Goal: Check status: Check status

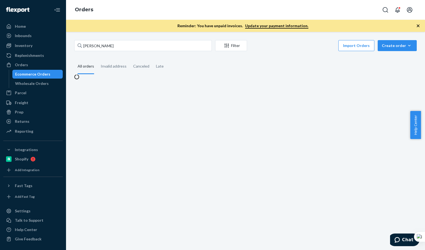
click at [98, 47] on input "[PERSON_NAME]" at bounding box center [142, 45] width 137 height 11
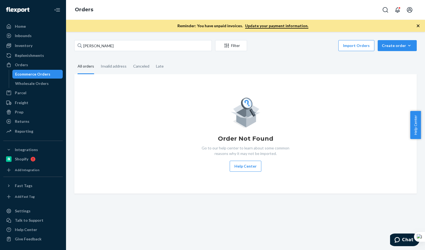
click at [98, 47] on input "[PERSON_NAME]" at bounding box center [142, 45] width 137 height 11
click at [99, 46] on input "[PERSON_NAME]" at bounding box center [142, 45] width 137 height 11
click at [124, 41] on input "[PERSON_NAME]" at bounding box center [142, 45] width 137 height 11
click at [118, 44] on input "Brandt Stone" at bounding box center [142, 45] width 137 height 11
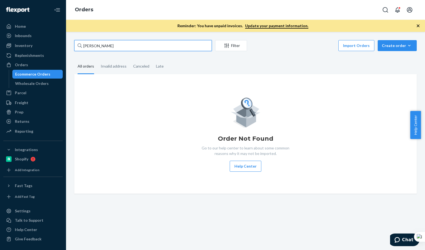
click at [118, 43] on input "Brandt Stone" at bounding box center [142, 45] width 137 height 11
click at [119, 43] on input "Brandt Stone" at bounding box center [142, 45] width 137 height 11
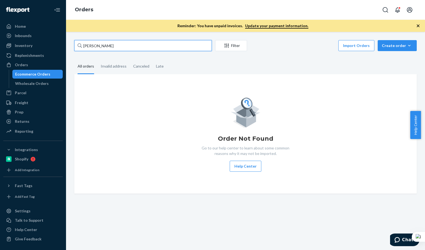
click at [120, 43] on input "Brandt Stone" at bounding box center [142, 45] width 137 height 11
click at [120, 42] on input "Brandt Stone" at bounding box center [142, 45] width 137 height 11
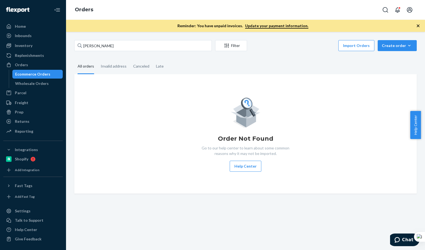
click at [130, 40] on div "Brandt Stone Filter Import Orders Create order Ecommerce order Removal order Al…" at bounding box center [245, 141] width 359 height 218
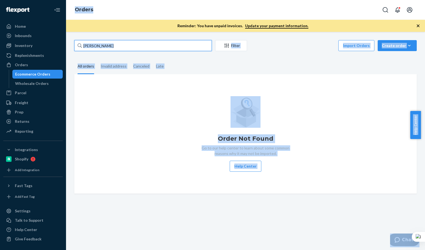
click at [125, 45] on input "Brandt Stone" at bounding box center [142, 45] width 137 height 11
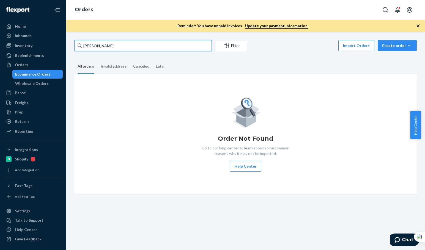
click at [125, 45] on input "Brandt Stone" at bounding box center [142, 45] width 137 height 11
paste input "The Lanes"
click at [125, 45] on input "The Lanes" at bounding box center [142, 45] width 137 height 11
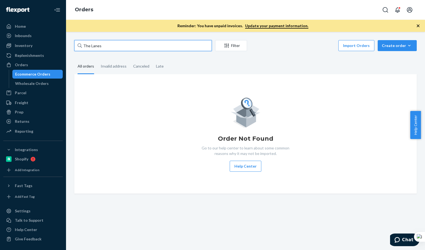
type input "The Lanes"
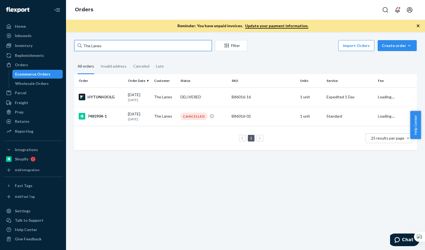
click at [125, 45] on input "The Lanes" at bounding box center [142, 45] width 137 height 11
click at [124, 97] on td "HYTUNH3OLG" at bounding box center [99, 96] width 51 height 19
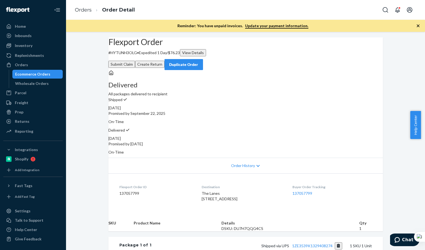
click at [249, 70] on div "Flexport Order # HYTUNH3OLG • Expedited 1 Day / $76.23 View Details Submit Clai…" at bounding box center [245, 53] width 274 height 33
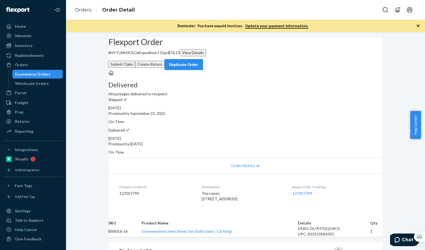
scroll to position [92, 0]
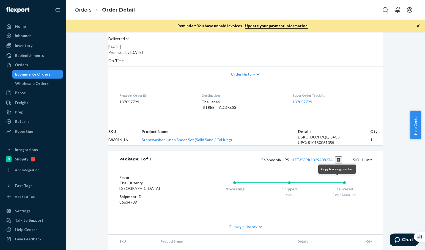
click at [338, 164] on button "Copy tracking number" at bounding box center [338, 159] width 7 height 7
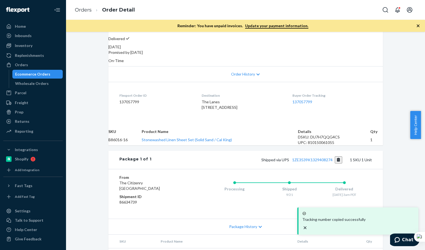
click at [223, 164] on div "Shipped via UPS 1ZE3539K1329408274 1 SKU 1 Unit" at bounding box center [261, 159] width 220 height 7
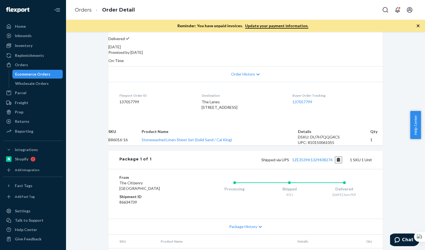
click at [223, 164] on div "Shipped via UPS 1ZE3539K1329408274 1 SKU 1 Unit" at bounding box center [261, 159] width 220 height 7
drag, startPoint x: 157, startPoint y: 156, endPoint x: 417, endPoint y: 97, distance: 266.3
click at [270, 145] on td "Stonewashed Linen Sheet Set (Solid Sand / Cal King)" at bounding box center [220, 139] width 156 height 11
copy link "Stonewashed Linen Sheet Set (Solid Sand / Cal King)"
click at [337, 164] on button "Copy tracking number" at bounding box center [338, 159] width 7 height 7
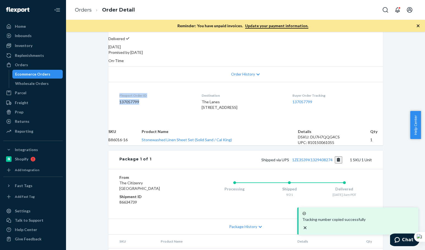
drag, startPoint x: 143, startPoint y: 95, endPoint x: 130, endPoint y: 17, distance: 79.4
click at [109, 85] on dl "Flexport Order ID 137057799 Destination The Lanes 3048 34th Ave W Seattle, WA 9…" at bounding box center [245, 102] width 274 height 41
copy div "Flexport Order ID 137057799"
click at [279, 110] on div "The Lanes 3048 34th Ave W Seattle, WA 98199-2613 US" at bounding box center [242, 104] width 82 height 11
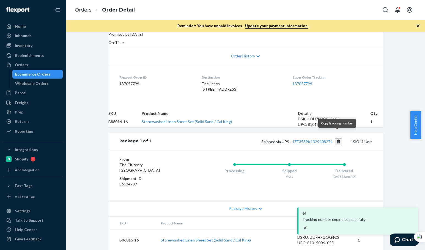
click at [336, 138] on button "Copy tracking number" at bounding box center [338, 141] width 7 height 7
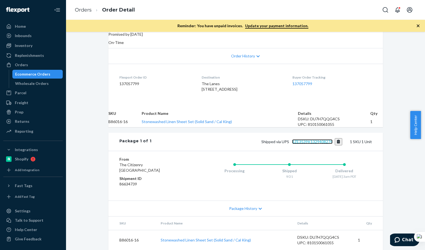
click at [318, 139] on link "1ZE3539K1329408274" at bounding box center [312, 141] width 40 height 5
drag, startPoint x: 94, startPoint y: 7, endPoint x: 81, endPoint y: 8, distance: 13.0
click at [90, 7] on ol "Orders Order Detail" at bounding box center [104, 10] width 69 height 16
click at [81, 8] on link "Orders" at bounding box center [83, 10] width 17 height 6
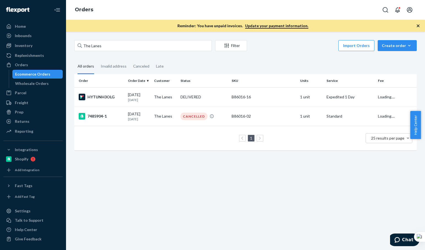
drag, startPoint x: 117, startPoint y: 54, endPoint x: 118, endPoint y: 48, distance: 5.7
click at [117, 52] on div "The Lanes Filter Import Orders Create order Ecommerce order Removal order All o…" at bounding box center [245, 98] width 350 height 116
click at [118, 48] on input "The Lanes" at bounding box center [142, 45] width 137 height 11
paste input "SAMIR SAMA"
click at [119, 48] on input "SAMIR SAMA" at bounding box center [142, 45] width 137 height 11
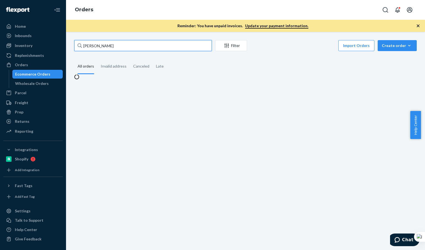
click at [119, 48] on input "SAMIR SAMA" at bounding box center [142, 45] width 137 height 11
click at [120, 48] on input "SAMIR SAMA" at bounding box center [142, 45] width 137 height 11
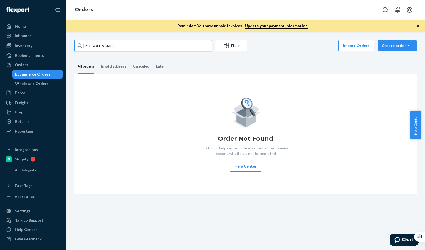
click at [121, 48] on input "SAMIR SAMA" at bounding box center [142, 45] width 137 height 11
drag, startPoint x: 355, startPoint y: 73, endPoint x: 360, endPoint y: 70, distance: 6.0
click at [356, 72] on fieldset "All orders Invalid address Canceled Late" at bounding box center [245, 66] width 342 height 15
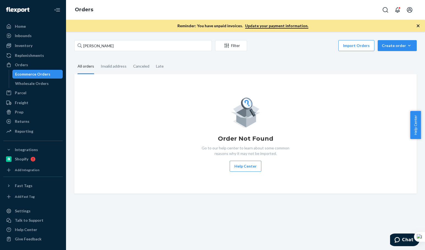
click at [305, 73] on fieldset "All orders Invalid address Canceled Late" at bounding box center [245, 66] width 342 height 15
click at [127, 46] on input "SAMIR SAMA" at bounding box center [142, 45] width 137 height 11
paste input "Pamela Kelly"
click at [127, 46] on input "Pamela Kelly" at bounding box center [142, 45] width 137 height 11
click at [127, 47] on input "Pamela Kelly" at bounding box center [142, 45] width 137 height 11
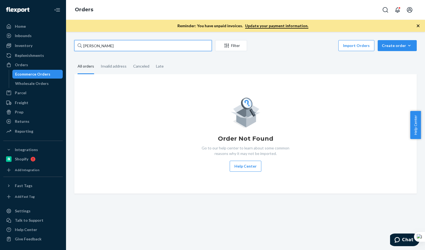
type input "Pamela Kelly"
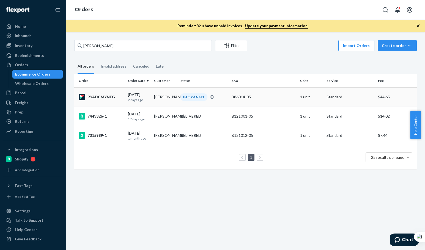
click at [131, 105] on td "09/23/2025 2 days ago" at bounding box center [139, 96] width 26 height 19
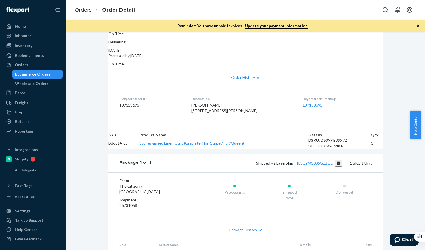
scroll to position [92, 0]
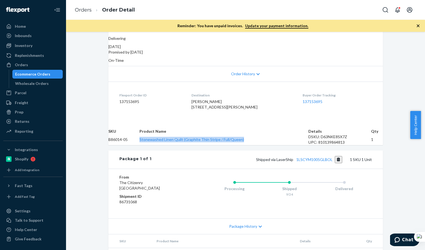
drag, startPoint x: 153, startPoint y: 156, endPoint x: 275, endPoint y: 158, distance: 122.9
click at [275, 145] on td "Stonewashed Linen Quilt (Graphite Thin Stripe / Full/Queen)" at bounding box center [223, 139] width 169 height 11
copy link "Stonewashed Linen Quilt (Graphite Thin Stripe / Full/Queen)"
drag, startPoint x: 334, startPoint y: 183, endPoint x: 322, endPoint y: 178, distance: 12.4
click at [335, 163] on button "Copy tracking number" at bounding box center [338, 159] width 7 height 7
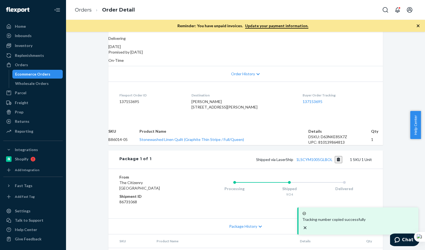
click at [73, 10] on ol "Orders Order Detail" at bounding box center [104, 10] width 69 height 16
click at [88, 10] on link "Orders" at bounding box center [83, 10] width 17 height 6
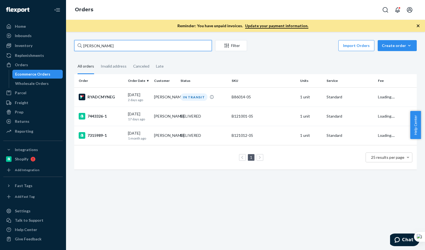
click at [128, 49] on input "Pamela Kelly" at bounding box center [142, 45] width 137 height 11
paste input "Anna Kreynes"
click at [126, 47] on input "Anna Kreynes" at bounding box center [142, 45] width 137 height 11
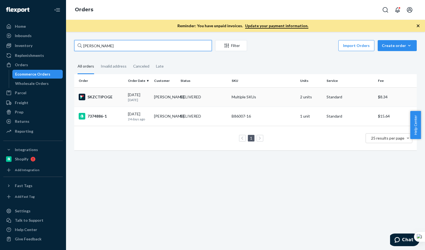
type input "Anna Kreynes"
click at [123, 102] on td "SKZCTIPOGE" at bounding box center [99, 96] width 51 height 19
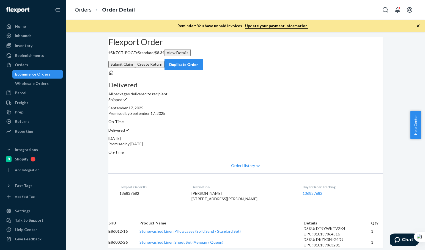
click at [234, 67] on div "Flexport Order # SKZCTIPOGE • Standard / $8.34 View Details Submit Claim Create…" at bounding box center [245, 53] width 274 height 33
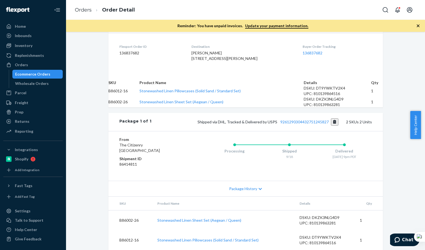
scroll to position [177, 0]
drag, startPoint x: 332, startPoint y: 116, endPoint x: 303, endPoint y: 164, distance: 55.7
click at [332, 118] on button "Copy tracking number" at bounding box center [334, 121] width 7 height 7
drag, startPoint x: 90, startPoint y: 2, endPoint x: 87, endPoint y: 5, distance: 5.1
click at [90, 2] on ol "Orders Order Detail" at bounding box center [104, 10] width 69 height 16
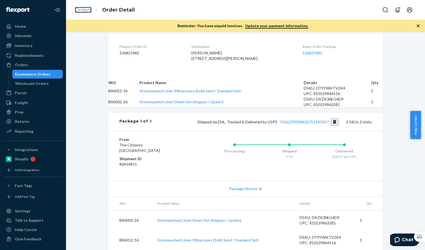
click at [81, 11] on link "Orders" at bounding box center [83, 10] width 17 height 6
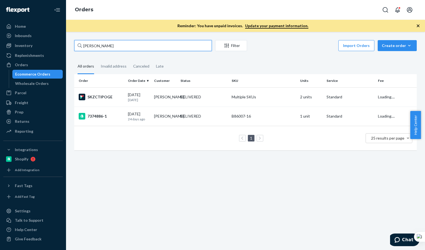
click at [122, 43] on input "Anna Kreynes" at bounding box center [142, 45] width 137 height 11
paste input "Chris Bleck"
click at [122, 43] on input "Chris Bleck" at bounding box center [142, 45] width 137 height 11
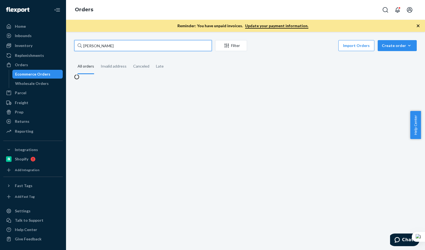
click at [122, 43] on input "Chris Bleck" at bounding box center [142, 45] width 137 height 11
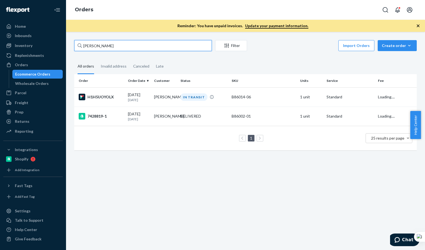
click at [122, 43] on input "Chris Bleck" at bounding box center [142, 45] width 137 height 11
type input "Chris Bleck"
click at [116, 99] on div "H1H5UOYOLX" at bounding box center [101, 97] width 45 height 7
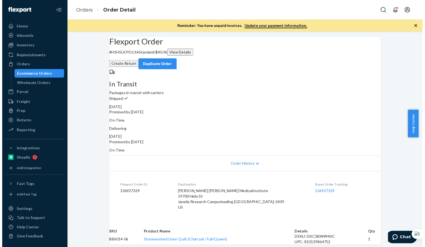
scroll to position [92, 0]
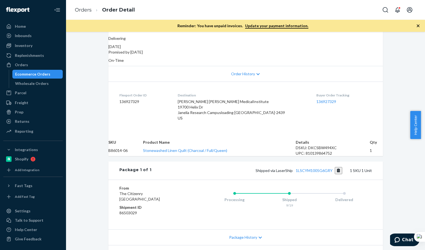
click at [332, 173] on span "Shipped via LaserShip 1LSCYM1005G6GRY" at bounding box center [298, 170] width 87 height 5
drag, startPoint x: 334, startPoint y: 191, endPoint x: 328, endPoint y: 187, distance: 7.3
click at [332, 173] on span "Shipped via LaserShip 1LSCYM1005G6GRY" at bounding box center [298, 170] width 87 height 5
drag, startPoint x: 336, startPoint y: 190, endPoint x: 322, endPoint y: 183, distance: 15.6
click at [336, 174] on button "Copy tracking number" at bounding box center [338, 170] width 7 height 7
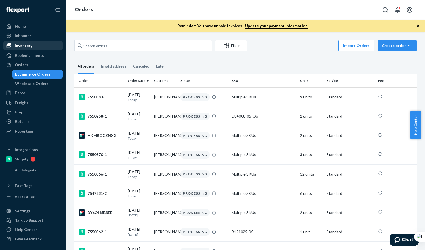
click at [47, 45] on div "Inventory" at bounding box center [33, 46] width 58 height 8
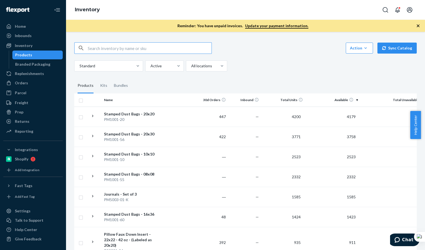
paste input "B86019-02"
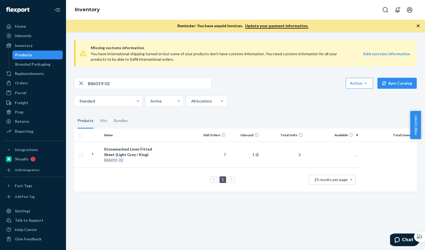
click at [253, 80] on div "B86019-02 Action Create product Create kit or bundle Bulk create products Bulk …" at bounding box center [245, 84] width 342 height 12
click at [117, 85] on input "B86019-02" at bounding box center [150, 83] width 124 height 11
paste input "03"
click at [118, 85] on input "B86003-02" at bounding box center [150, 83] width 124 height 11
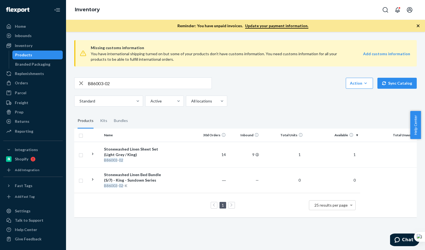
click at [308, 103] on div "Standard Active All locations" at bounding box center [243, 101] width 338 height 11
click at [132, 86] on input "B86003-02" at bounding box center [150, 83] width 124 height 11
paste input "R141013-04"
click at [132, 86] on input "R141013-04" at bounding box center [150, 83] width 124 height 11
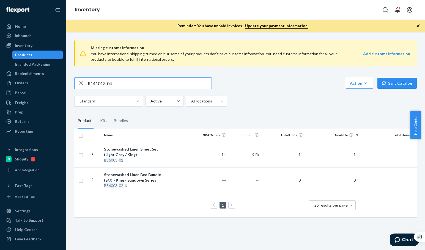
type input "R141013-04"
